Goal: Ask a question

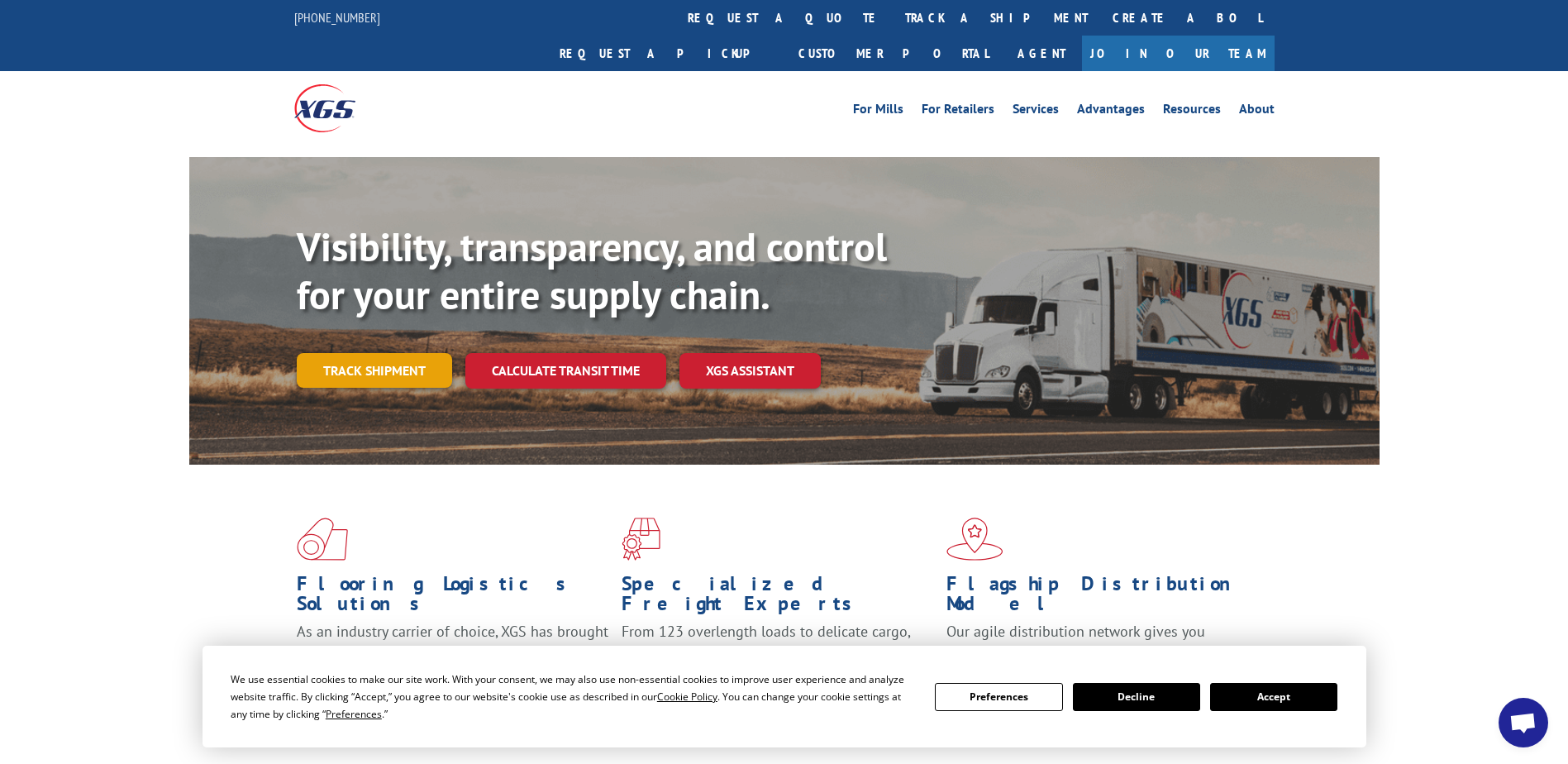
click at [364, 353] on link "Track shipment" at bounding box center [374, 371] width 155 height 34
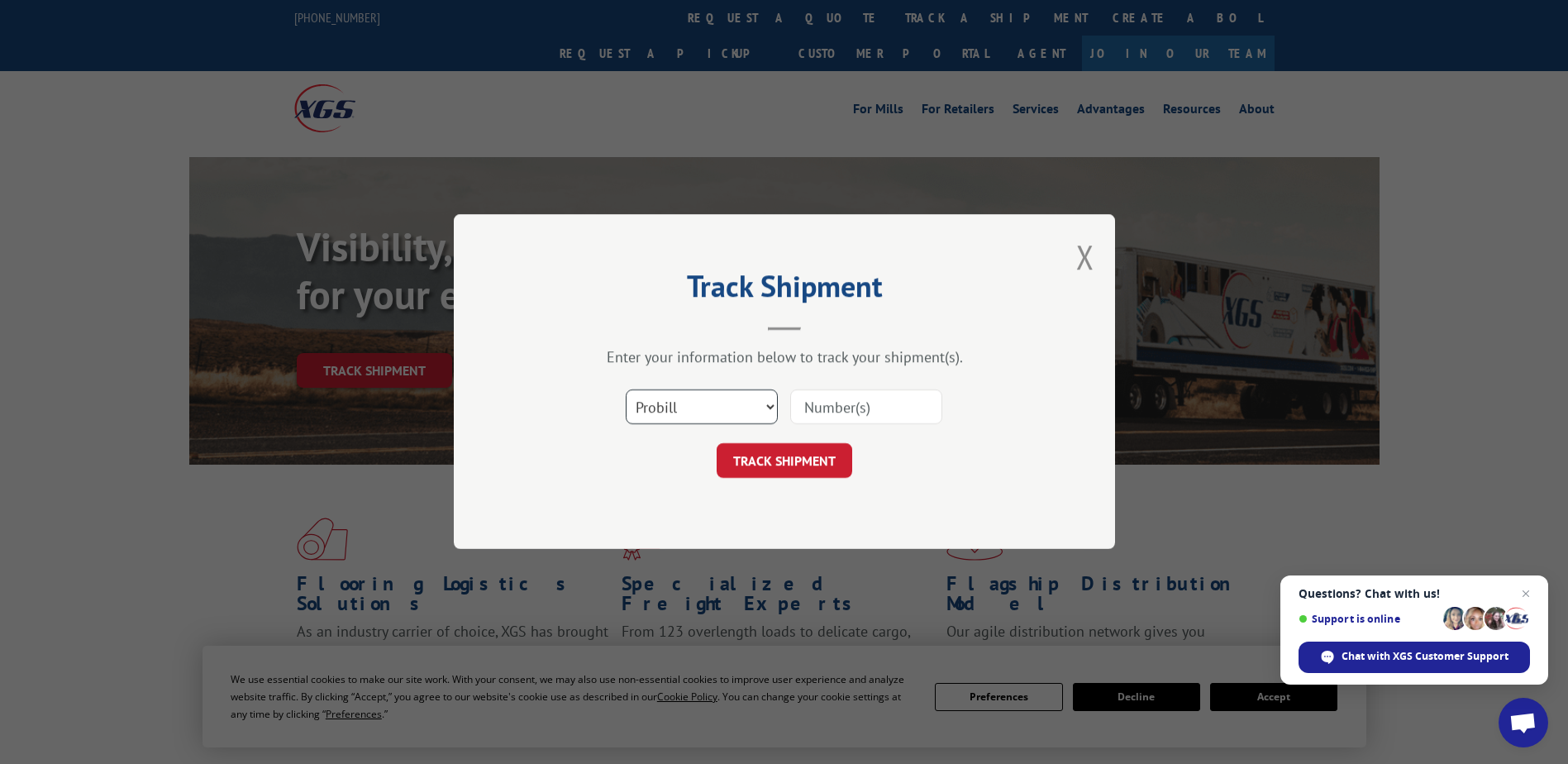
click at [765, 412] on select "Select category... Probill BOL PO" at bounding box center [702, 408] width 152 height 34
select select "bol"
click at [625, 391] on select "Select category... Probill BOL PO" at bounding box center [702, 408] width 152 height 34
click at [824, 413] on input at bounding box center [866, 408] width 152 height 34
type input "7042886"
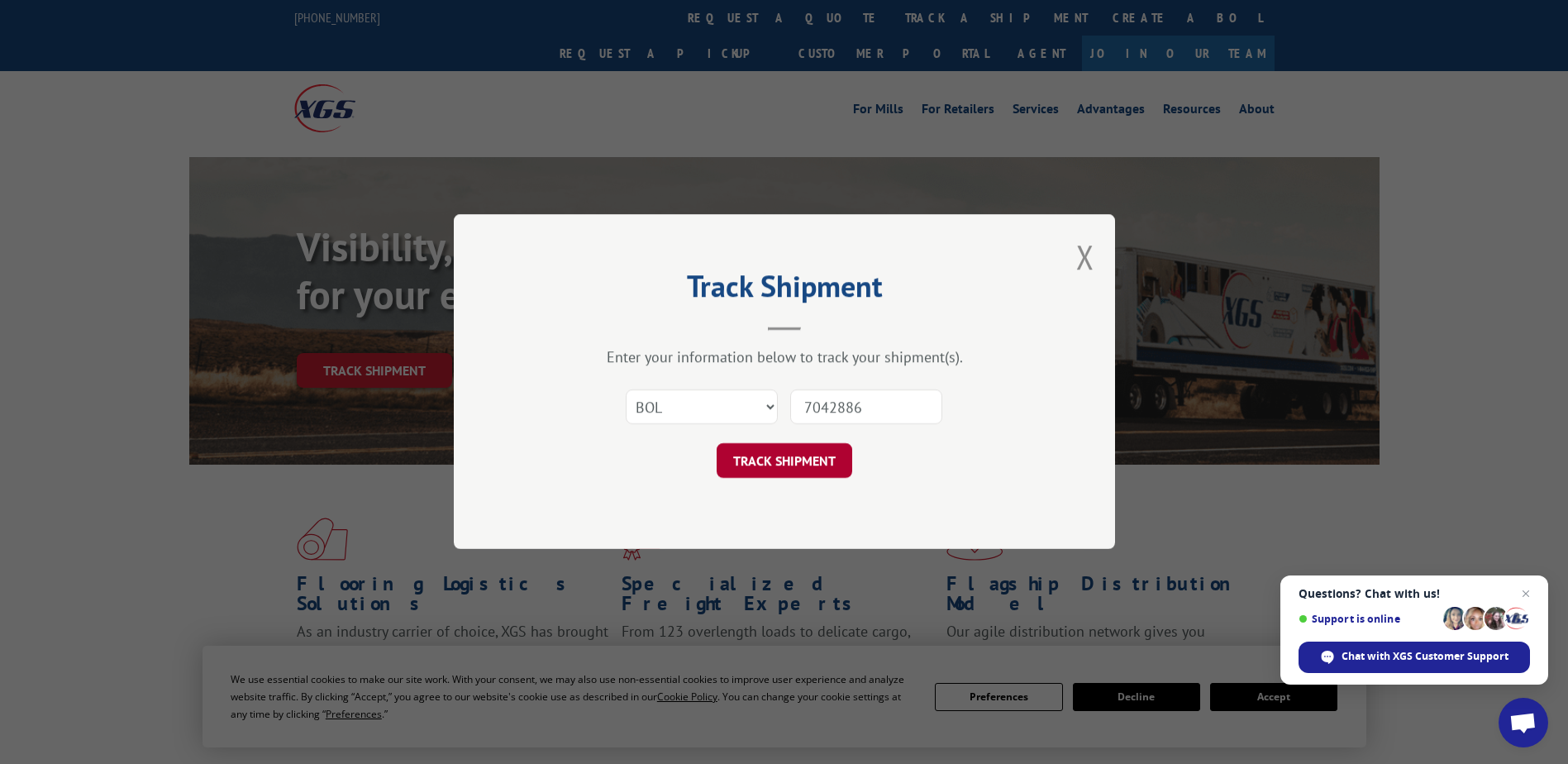
click at [800, 460] on button "TRACK SHIPMENT" at bounding box center [784, 461] width 135 height 34
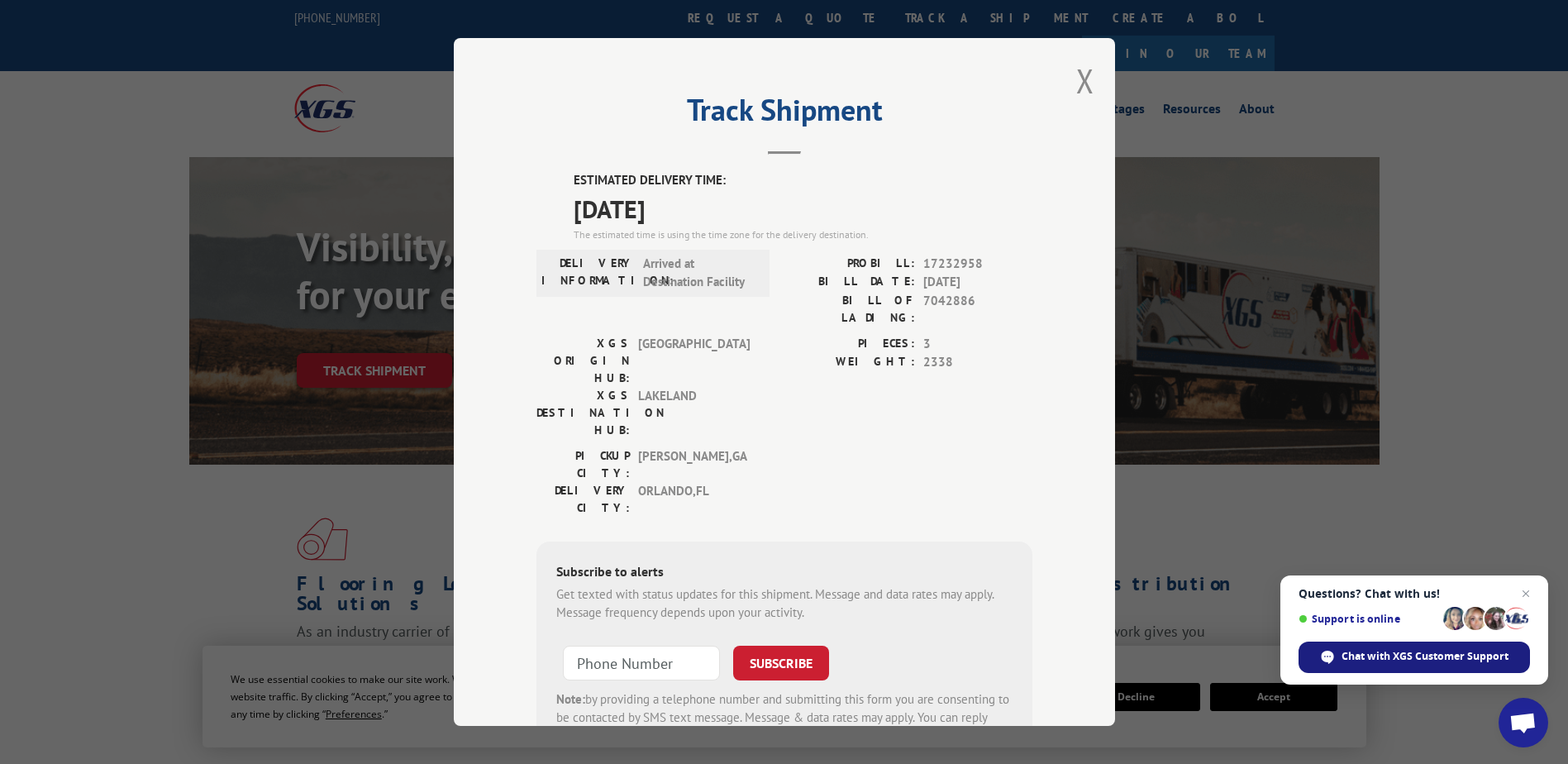
click at [1341, 662] on span "Chat with XGS Customer Support" at bounding box center [1424, 656] width 167 height 15
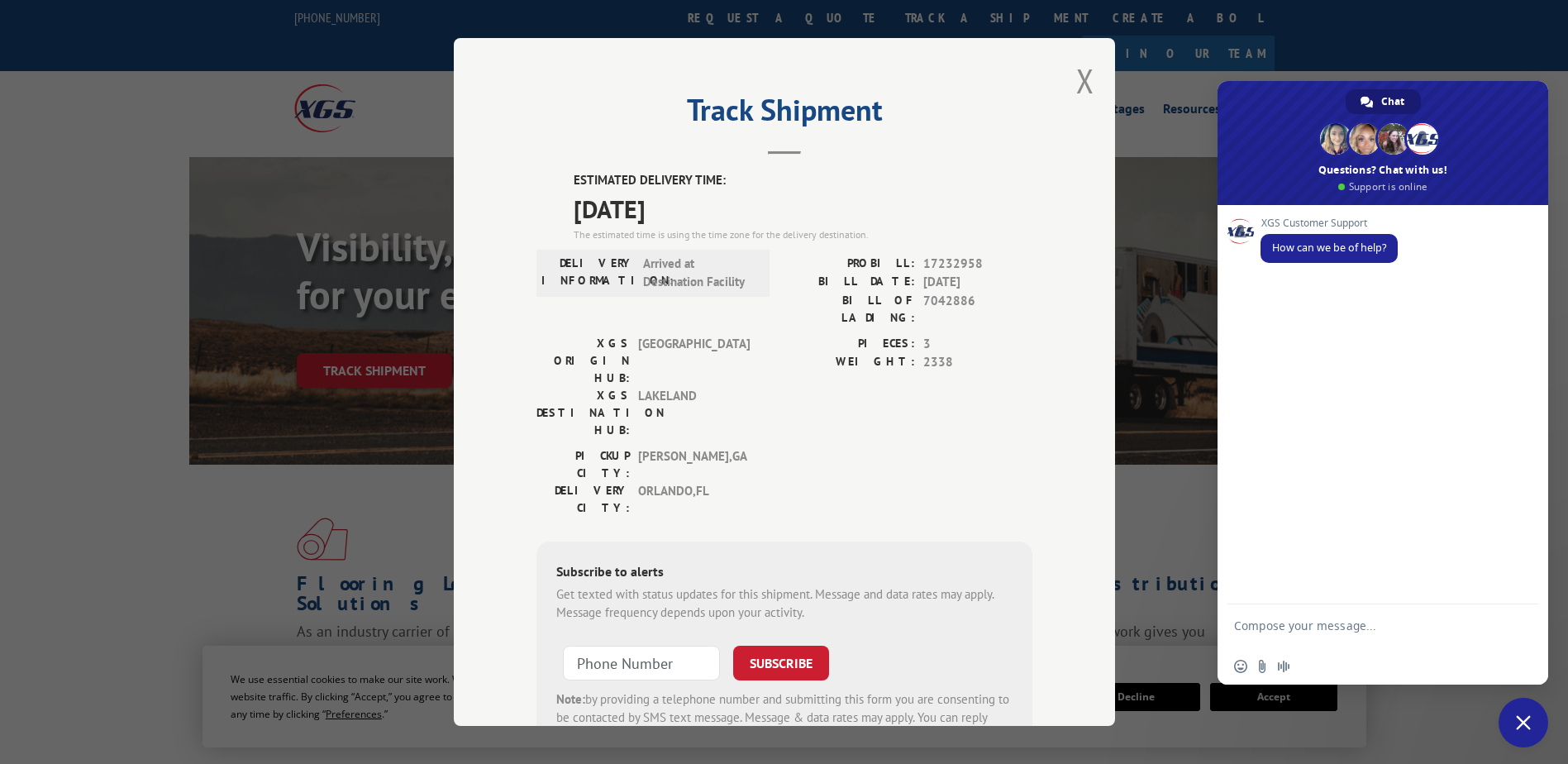
click at [1285, 288] on div "XGS Customer Support How can we be of help?" at bounding box center [1382, 404] width 330 height 399
click at [1077, 84] on button "Close modal" at bounding box center [1084, 81] width 18 height 44
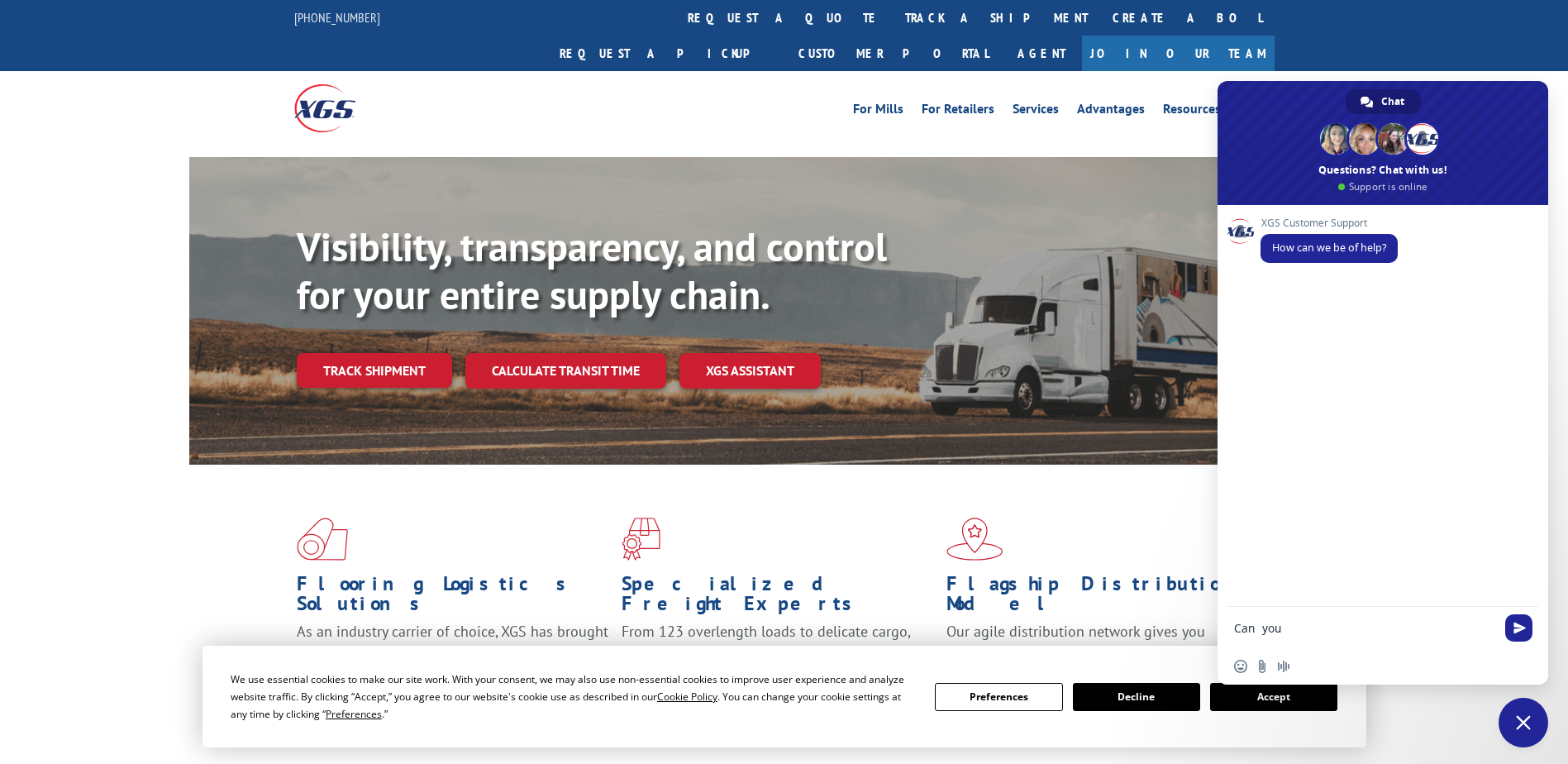
click at [1312, 634] on textarea "Can you" at bounding box center [1364, 629] width 261 height 15
click at [1314, 627] on textarea "Can you tell" at bounding box center [1364, 629] width 261 height 15
type textarea "Can you tell me where this order is BOL 17232958"
click at [1527, 623] on span "Send" at bounding box center [1518, 625] width 28 height 28
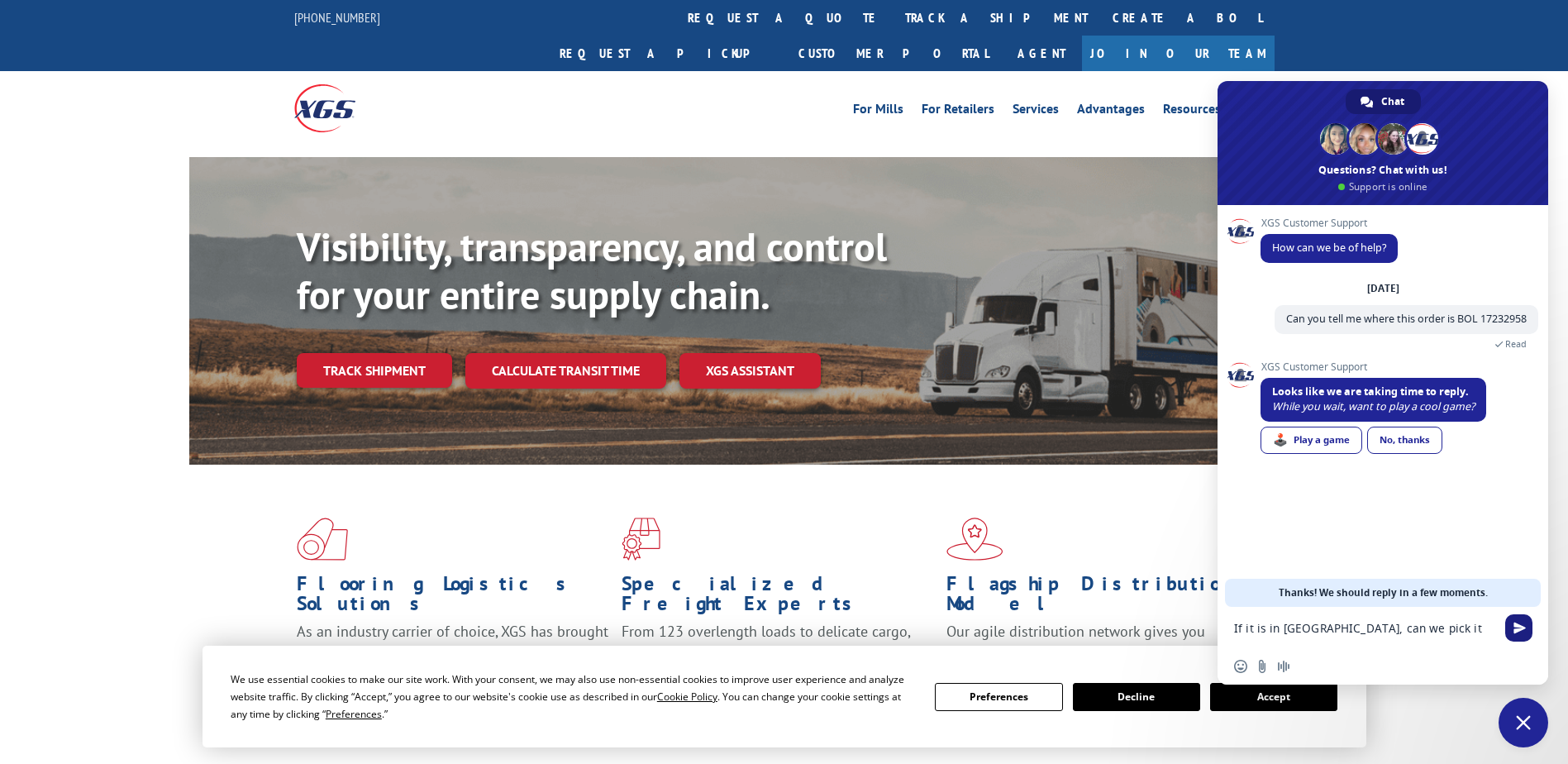
type textarea "If it is in [GEOGRAPHIC_DATA], can we pick it up [DATE]?"
click at [1514, 631] on span "Send" at bounding box center [1518, 628] width 12 height 12
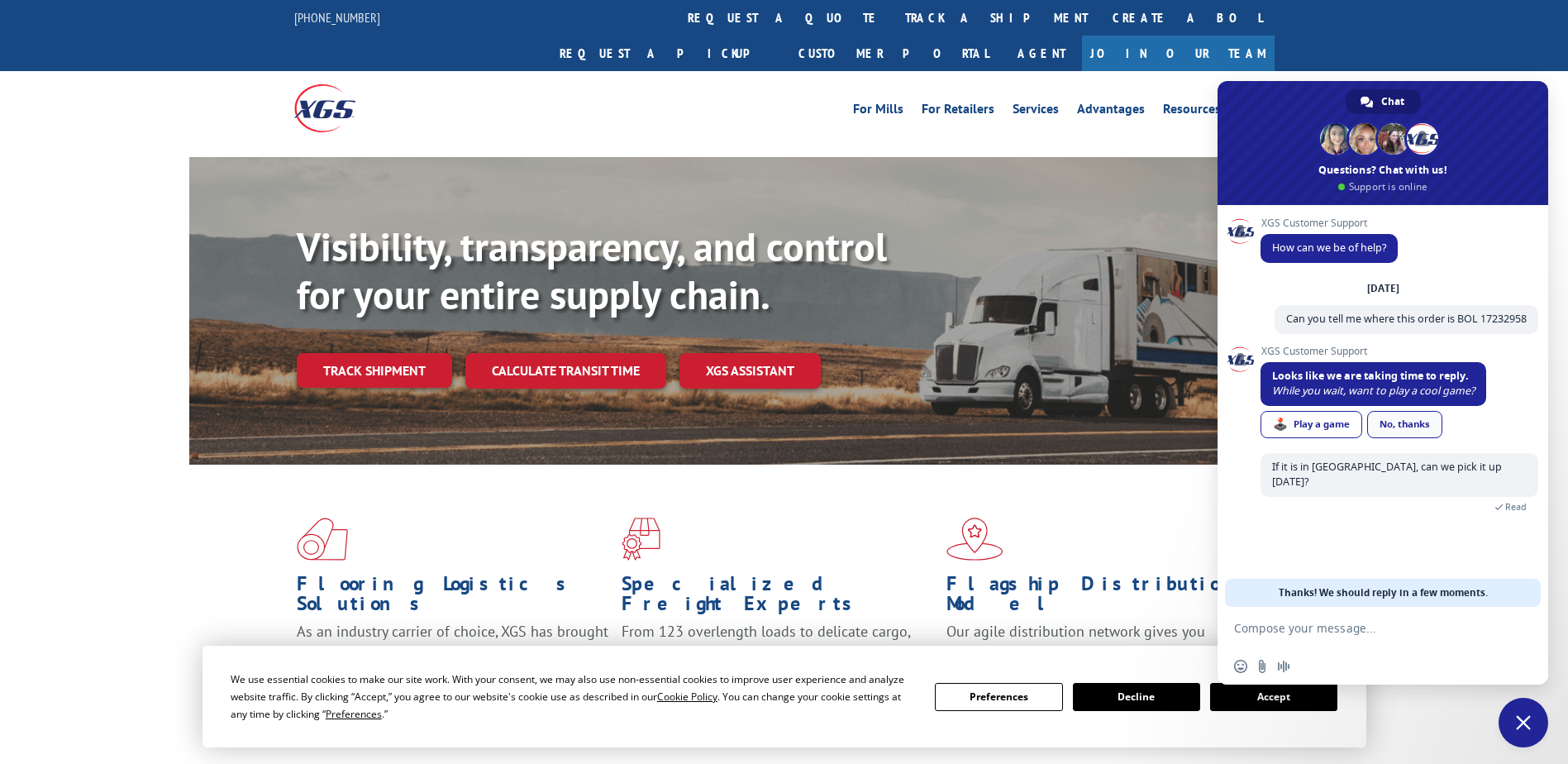
click at [1407, 432] on div "No, thanks" at bounding box center [1404, 424] width 75 height 28
